Goal: Information Seeking & Learning: Compare options

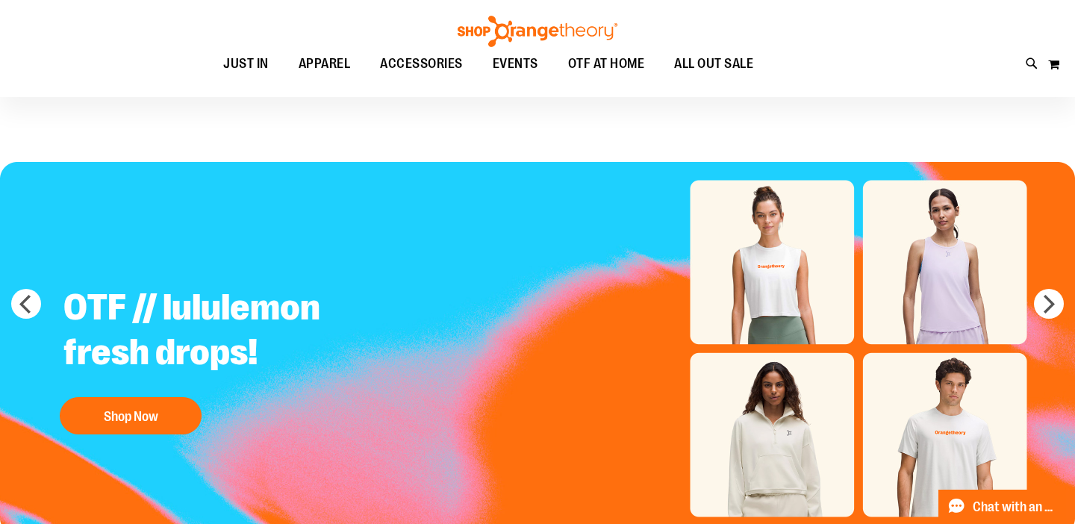
scroll to position [9, 0]
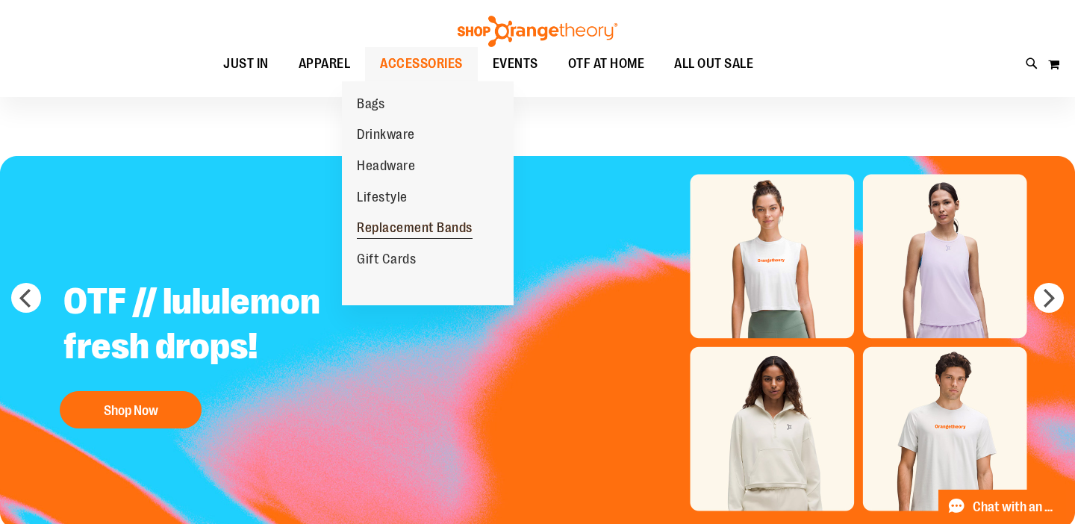
click at [389, 227] on span "Replacement Bands" at bounding box center [415, 229] width 116 height 19
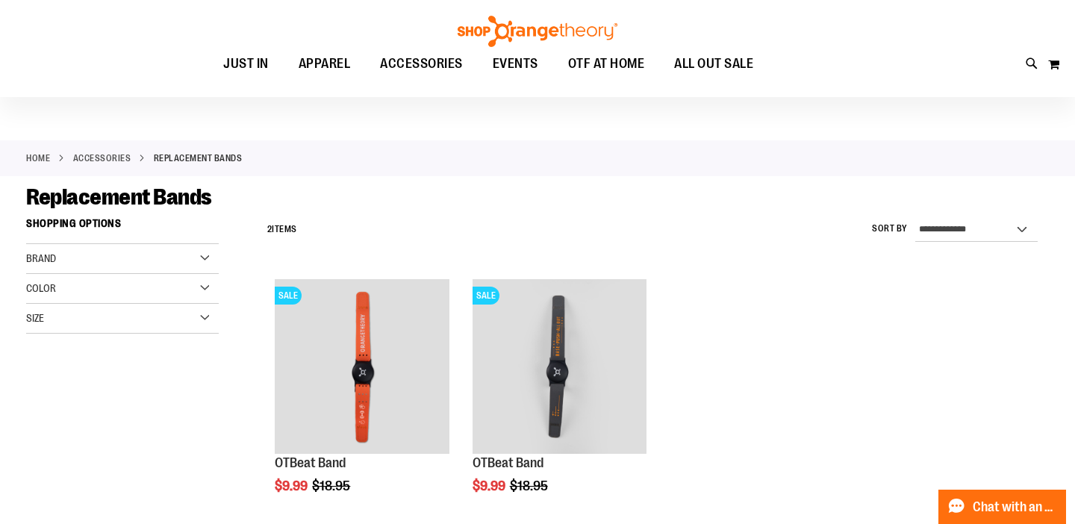
scroll to position [28, 0]
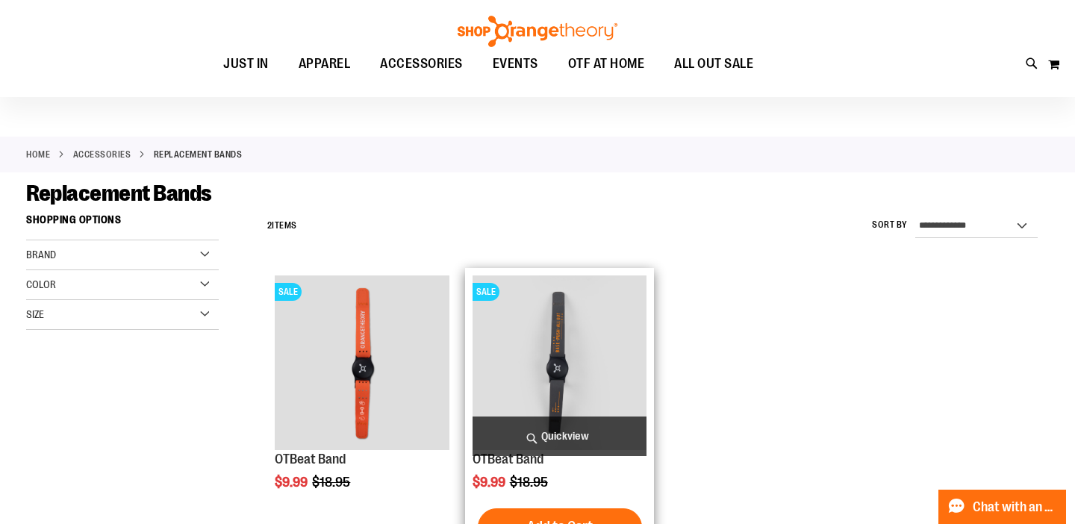
click at [547, 367] on img "product" at bounding box center [560, 363] width 175 height 175
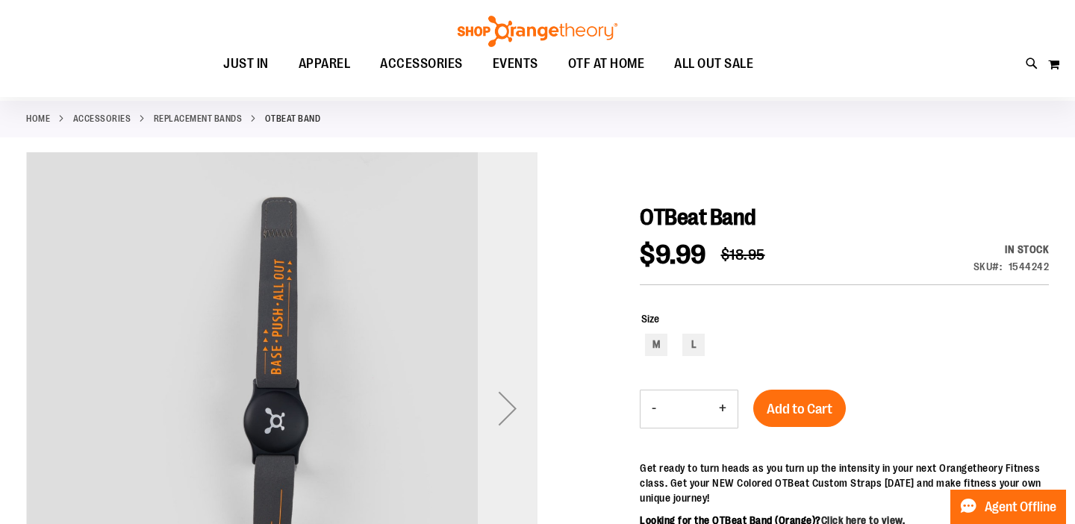
scroll to position [126, 0]
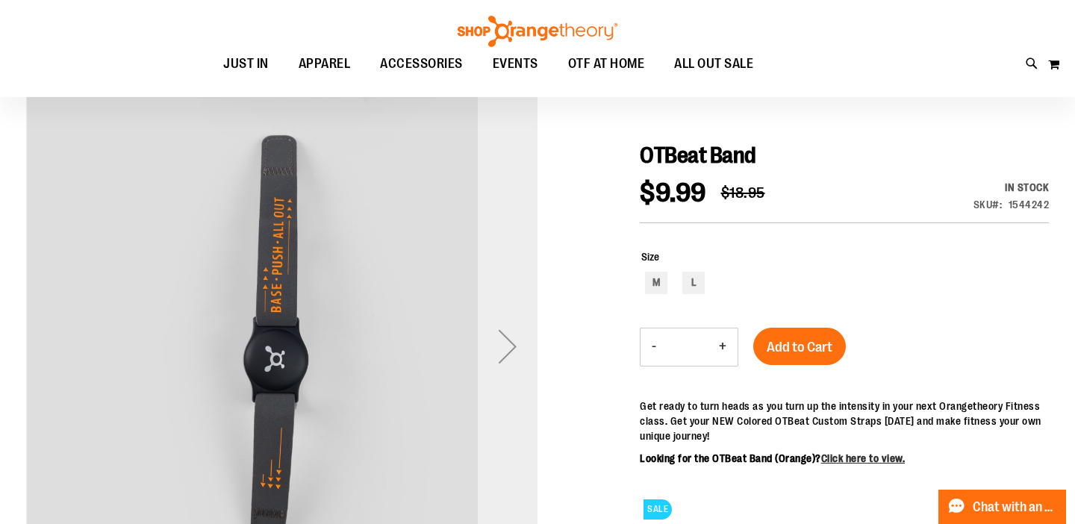
click at [512, 349] on div "Next" at bounding box center [508, 347] width 60 height 60
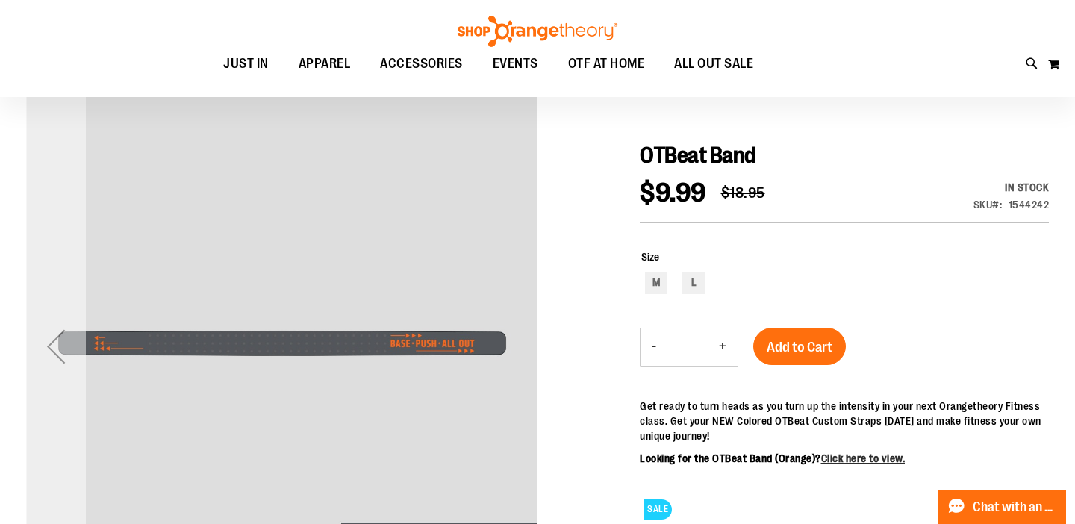
click at [49, 344] on div "Previous" at bounding box center [56, 347] width 60 height 60
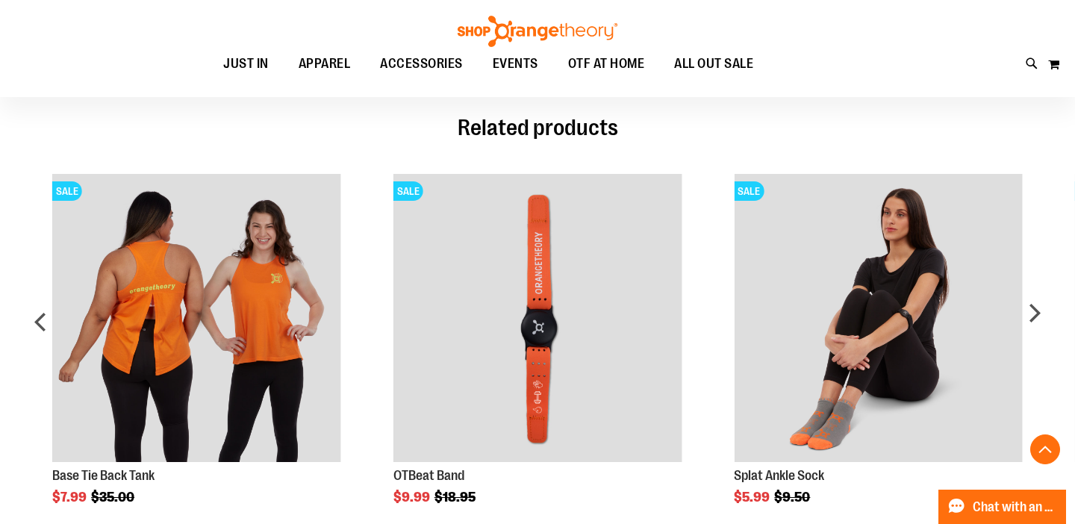
scroll to position [785, 0]
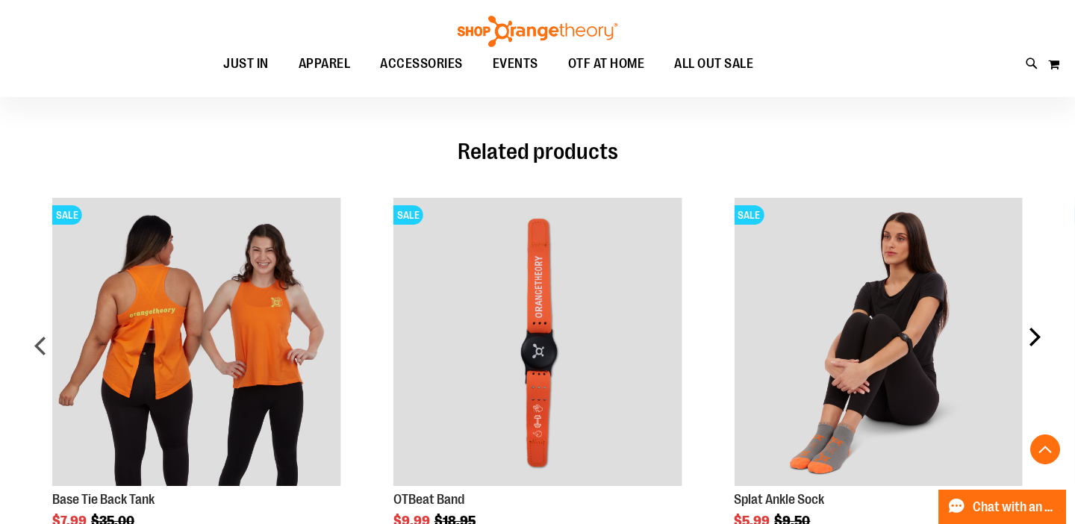
click at [1034, 338] on div "next" at bounding box center [1034, 351] width 30 height 352
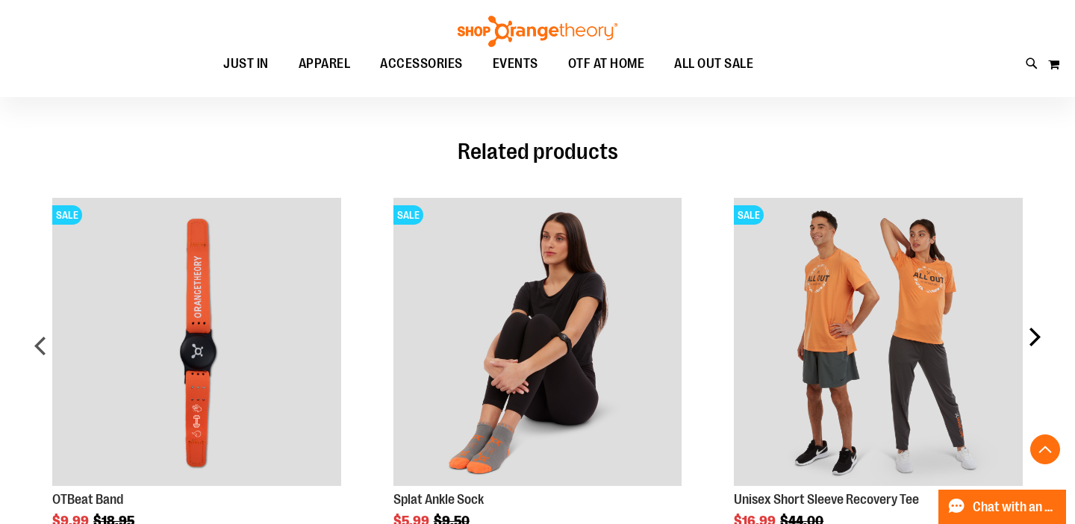
click at [1034, 338] on div "next" at bounding box center [1034, 351] width 30 height 352
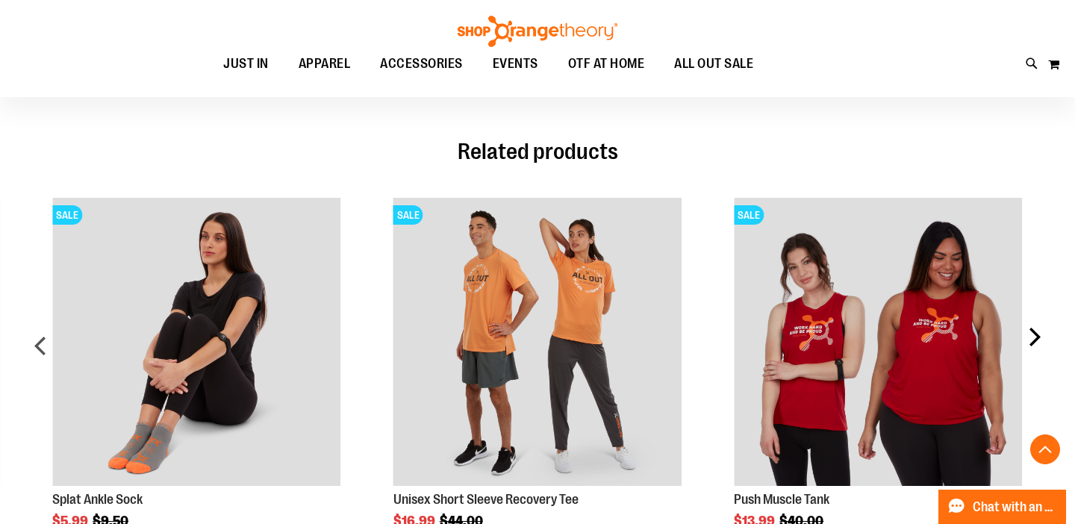
click at [1034, 338] on div "next" at bounding box center [1034, 351] width 30 height 352
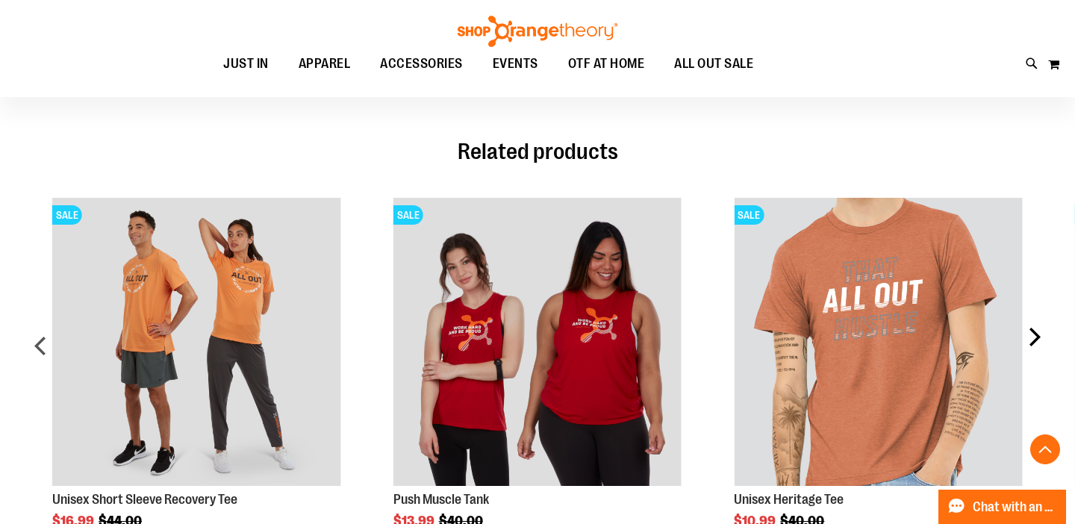
click at [1034, 338] on div "next" at bounding box center [1034, 351] width 30 height 352
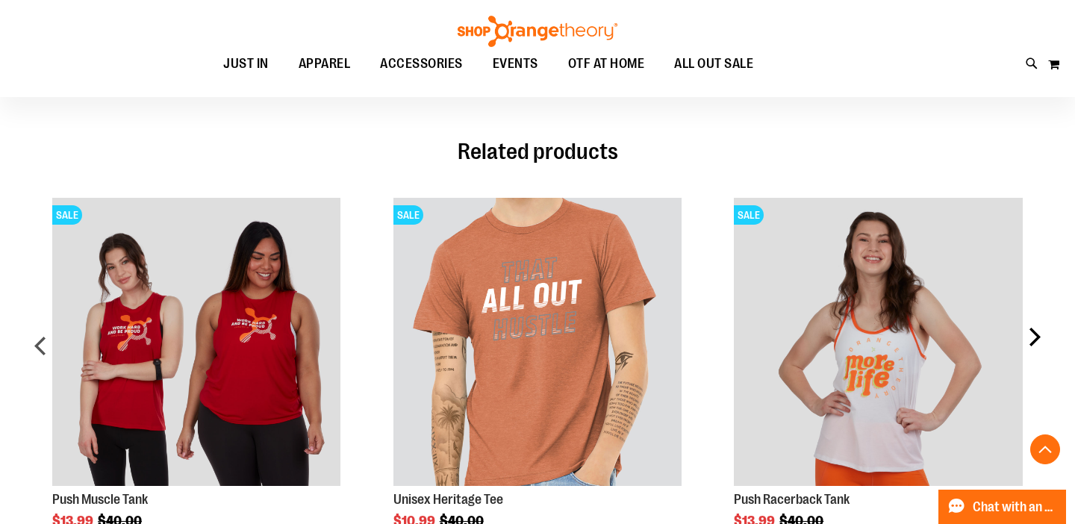
click at [1034, 338] on div "next" at bounding box center [1034, 351] width 30 height 352
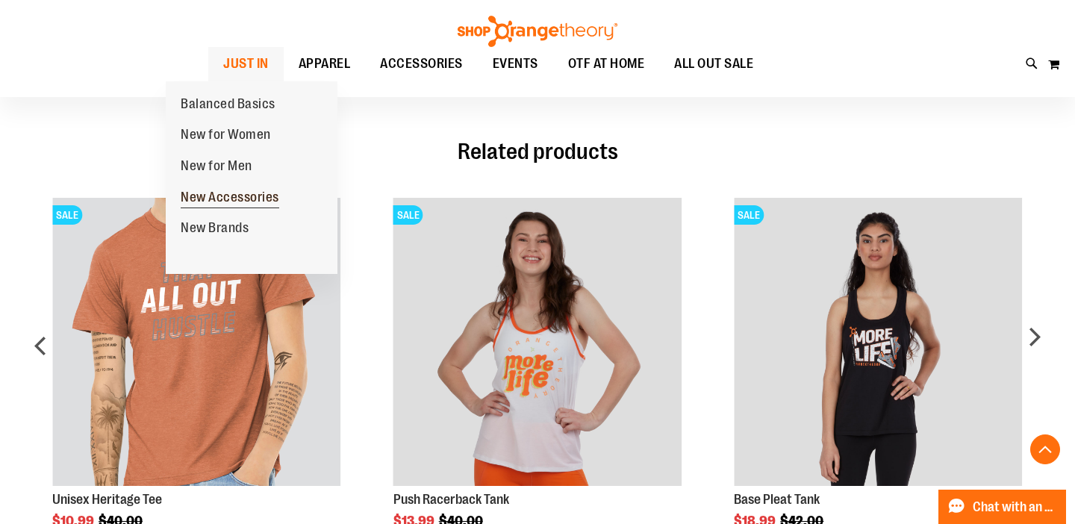
click at [211, 197] on span "New Accessories" at bounding box center [230, 199] width 99 height 19
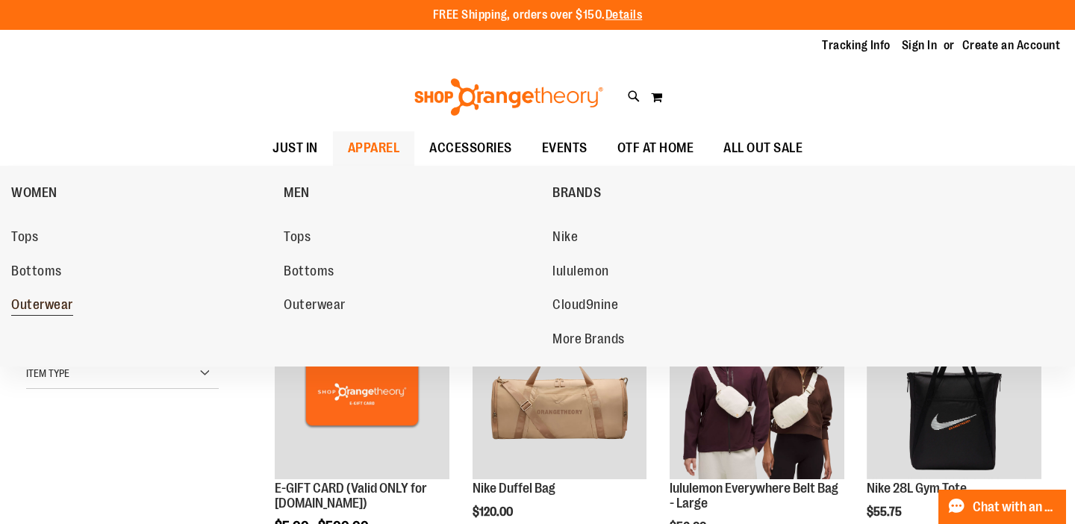
click at [52, 312] on span "Outerwear" at bounding box center [42, 306] width 62 height 19
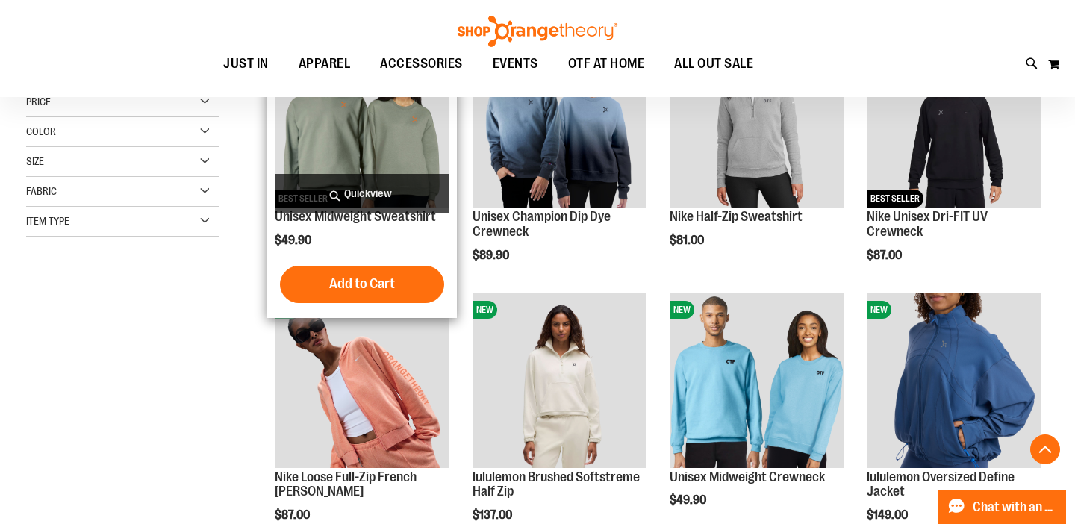
scroll to position [276, 0]
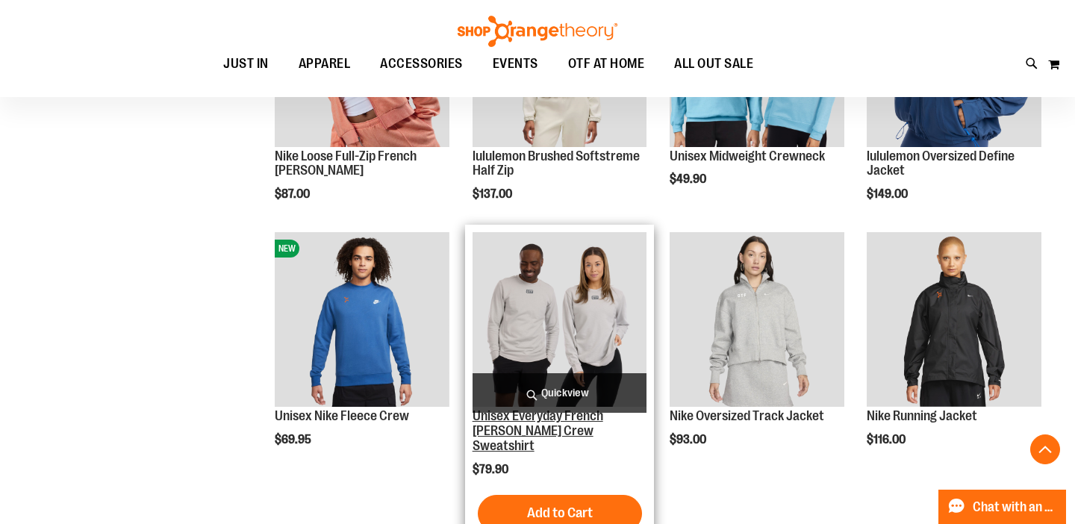
scroll to position [600, 0]
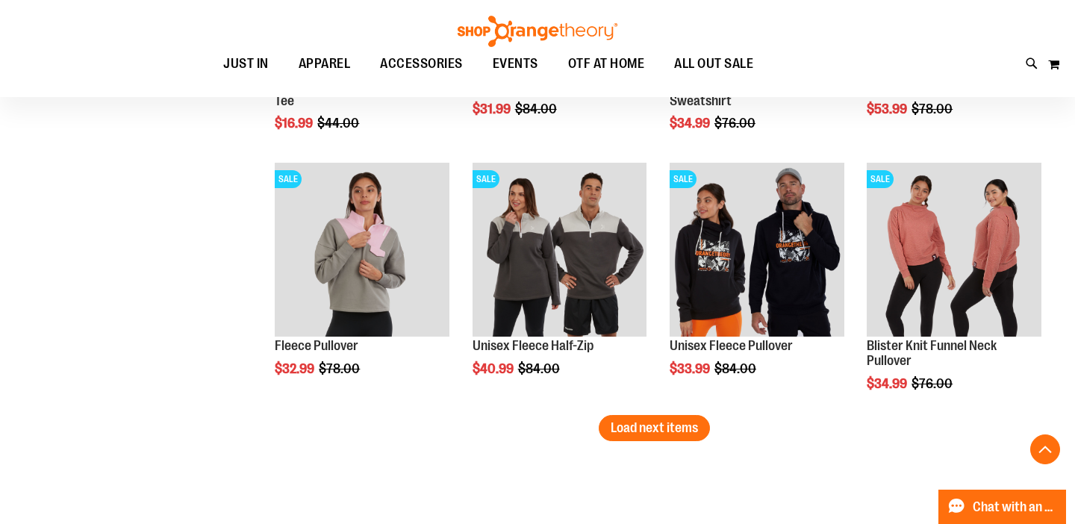
scroll to position [2227, 0]
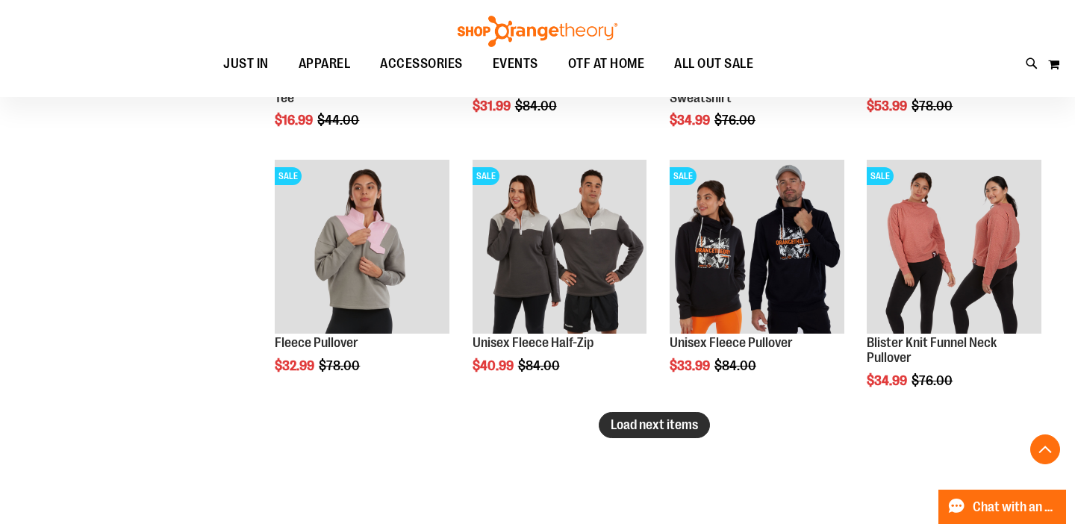
click at [626, 417] on span "Load next items" at bounding box center [654, 424] width 87 height 15
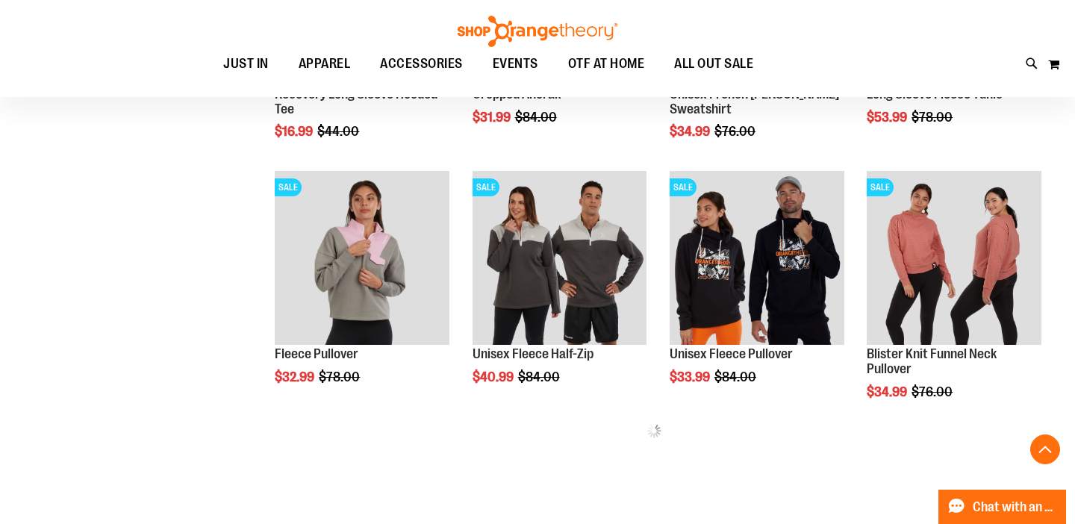
scroll to position [2225, 0]
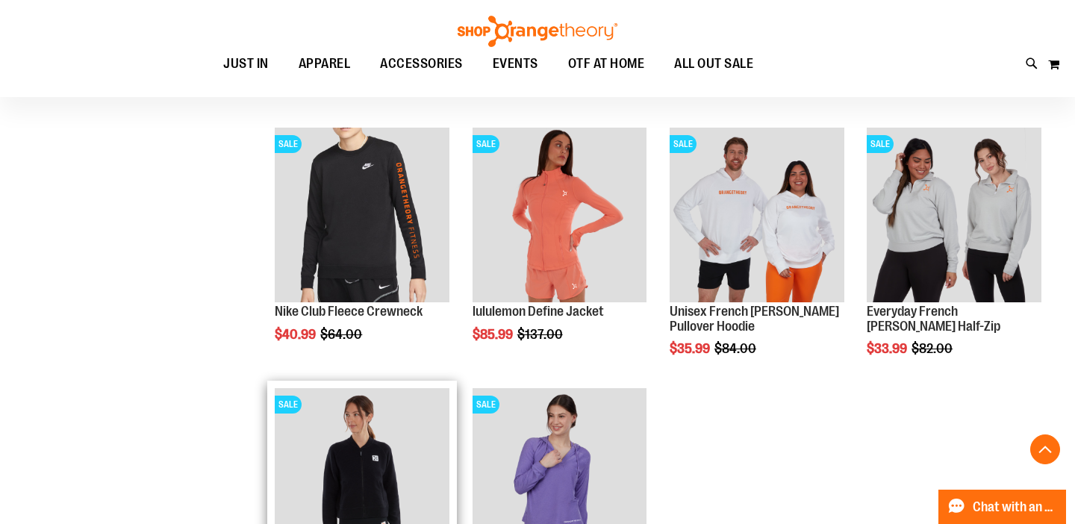
scroll to position [2526, 0]
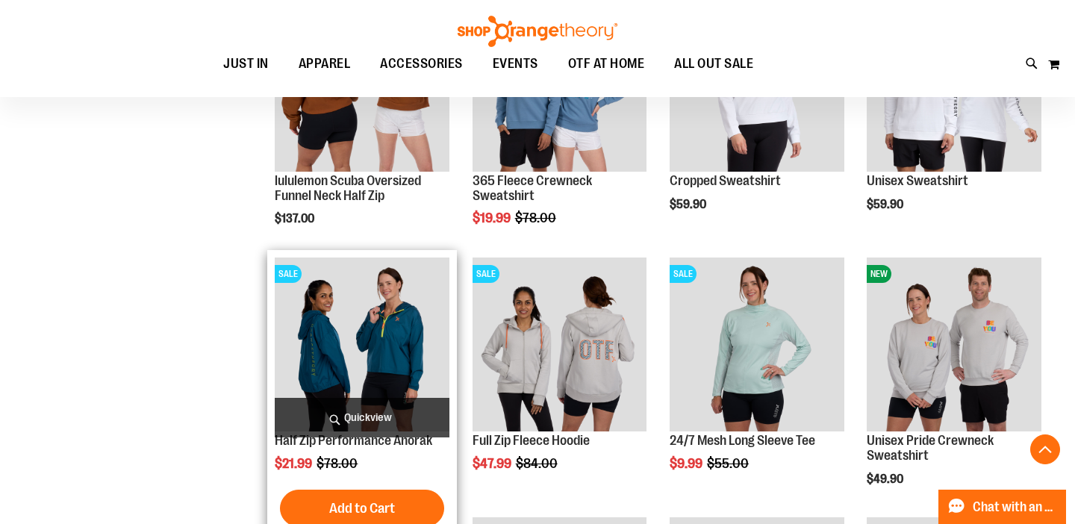
scroll to position [1607, 0]
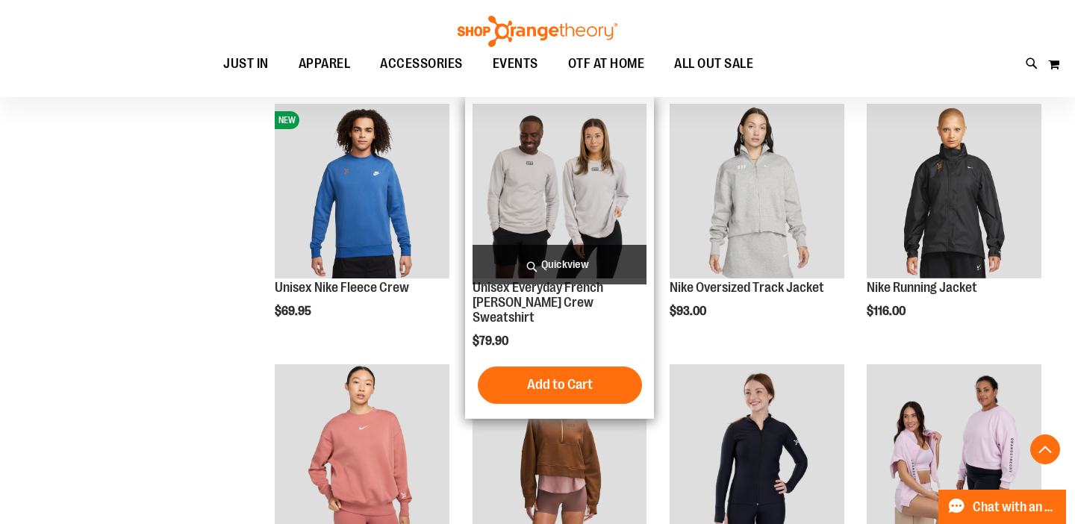
scroll to position [715, 0]
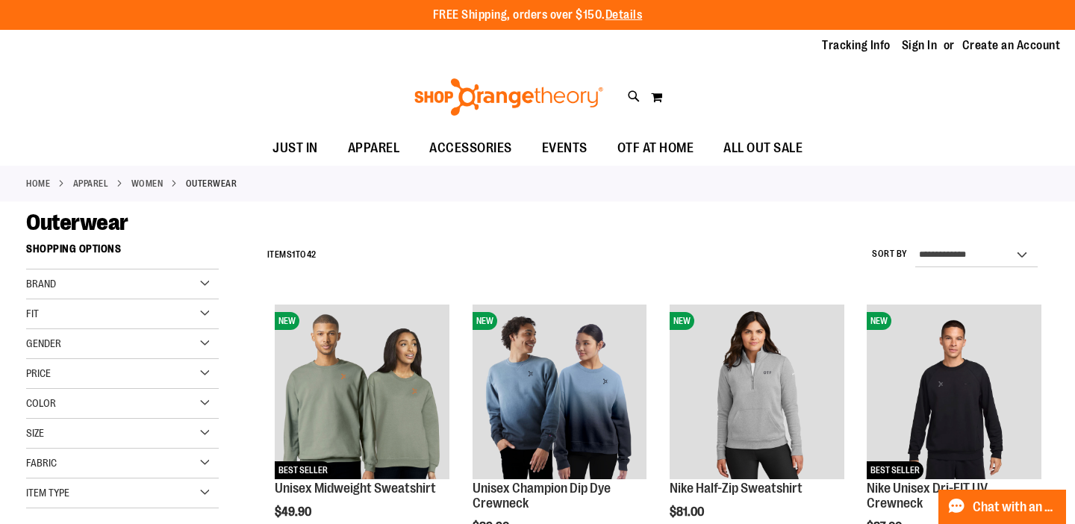
click at [88, 292] on div "Brand" at bounding box center [122, 285] width 193 height 30
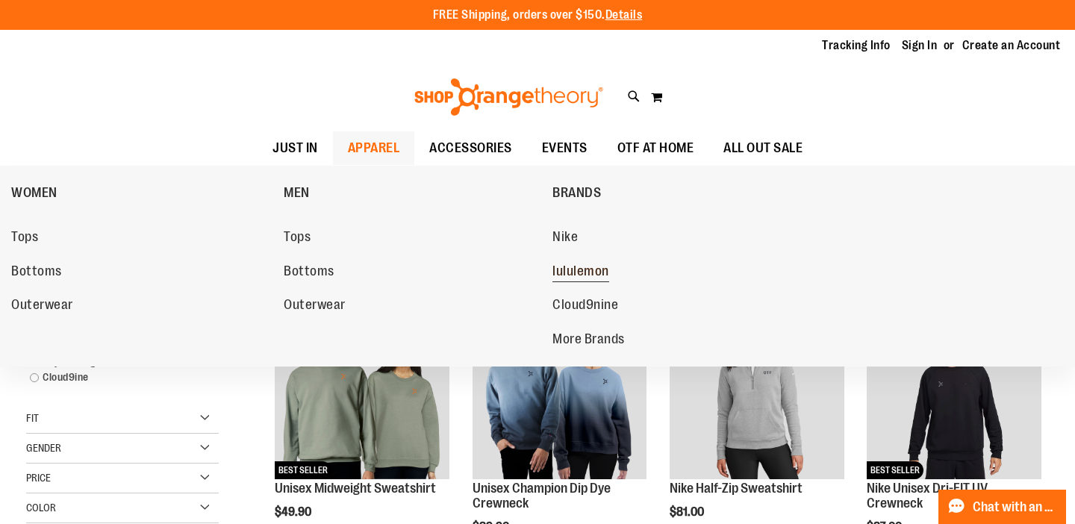
click at [563, 276] on span "lululemon" at bounding box center [581, 273] width 57 height 19
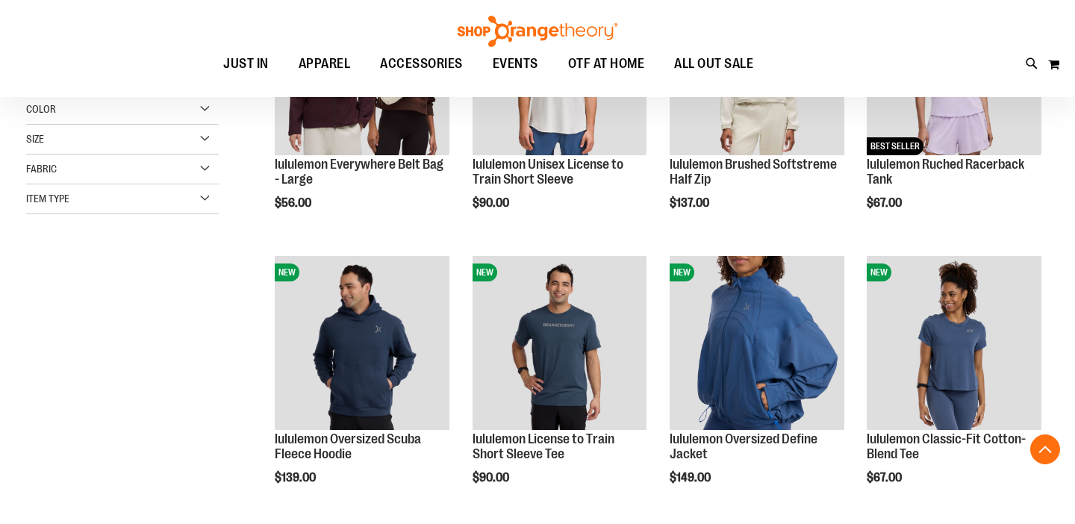
scroll to position [328, 0]
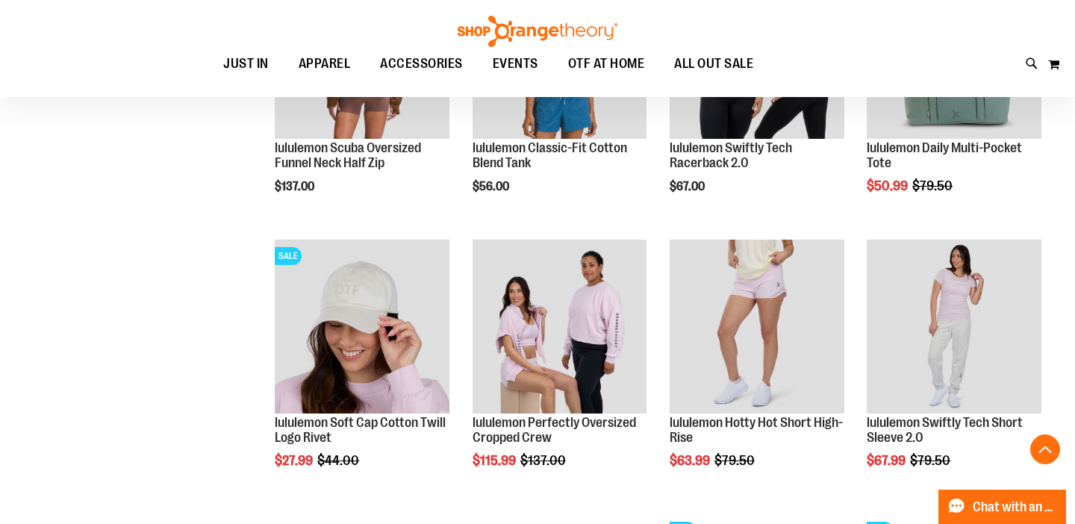
scroll to position [1166, 0]
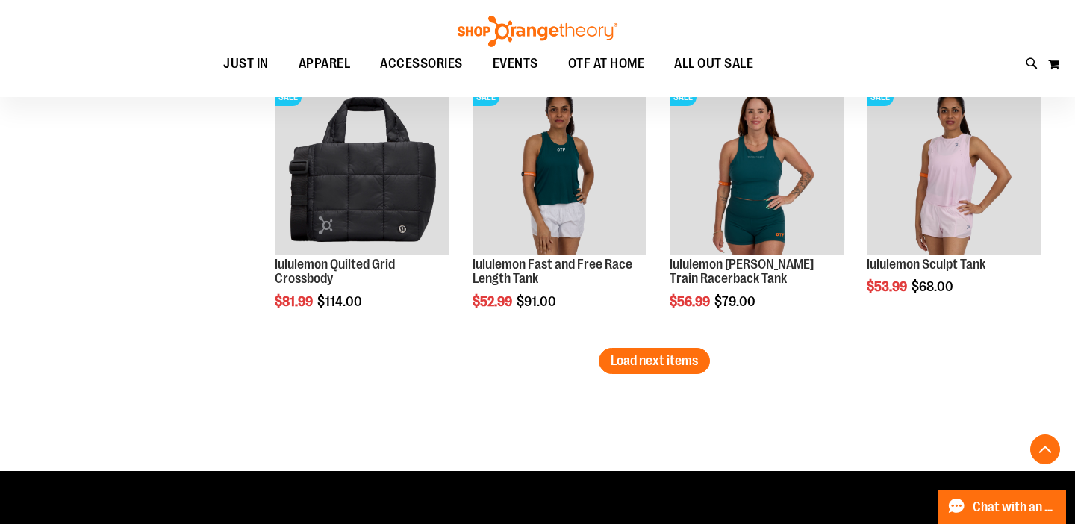
scroll to position [2430, 0]
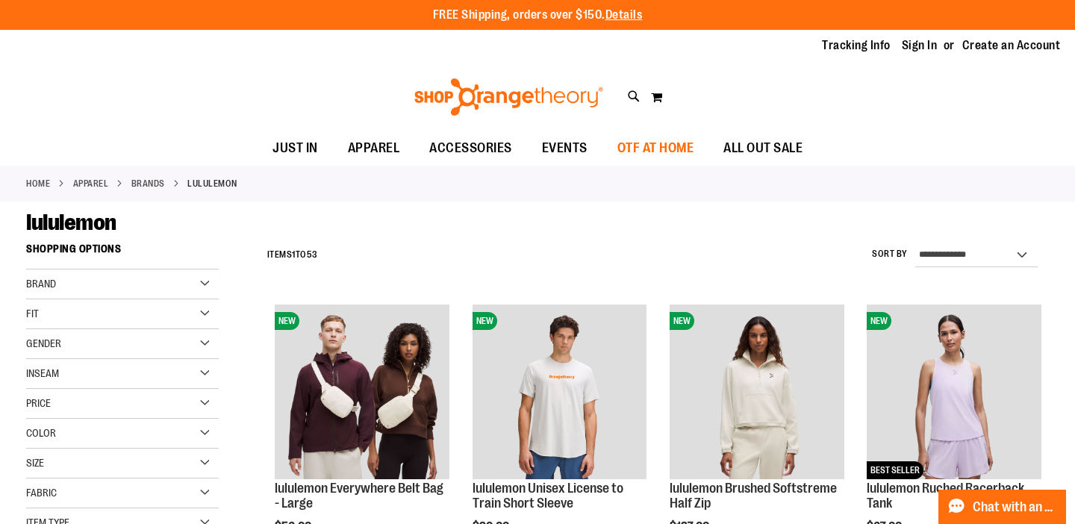
click at [634, 149] on span "OTF AT HOME" at bounding box center [656, 148] width 77 height 34
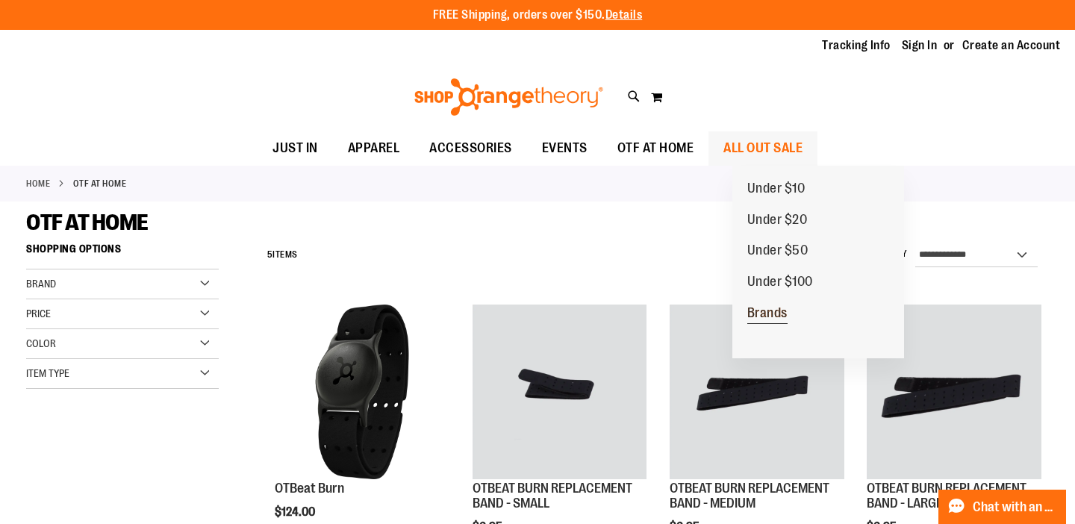
click at [756, 317] on span "Brands" at bounding box center [768, 314] width 40 height 19
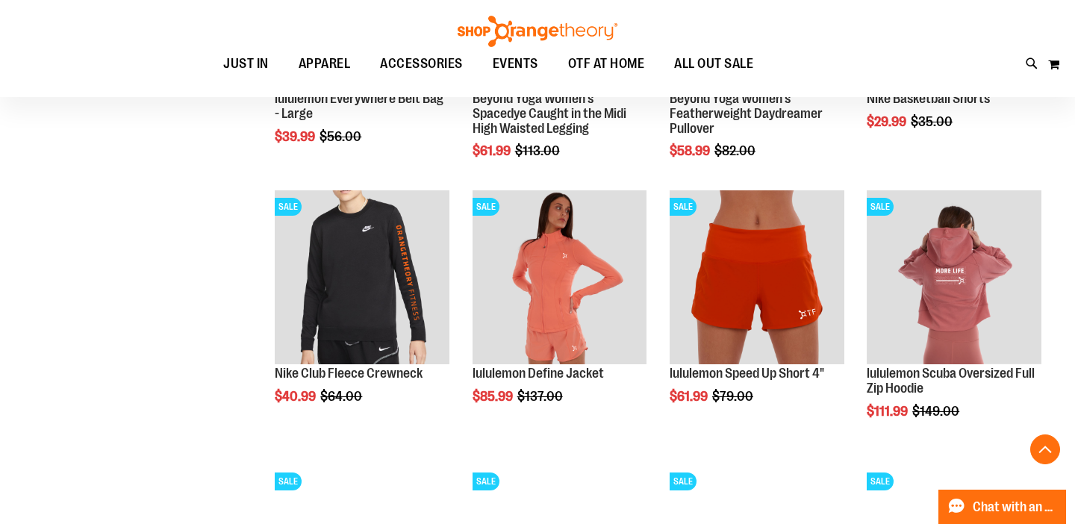
scroll to position [1218, 0]
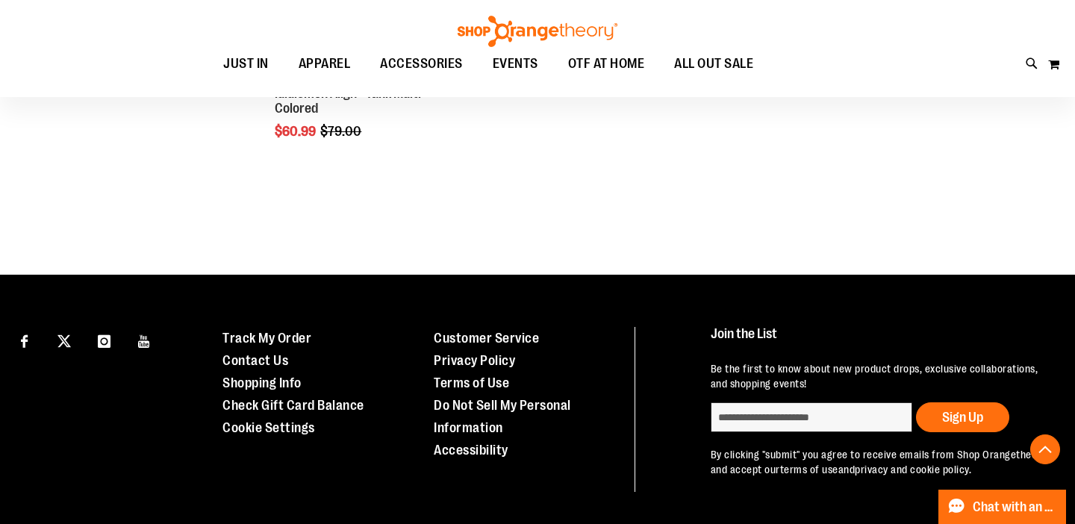
scroll to position [2088, 0]
